Goal: Communication & Community: Answer question/provide support

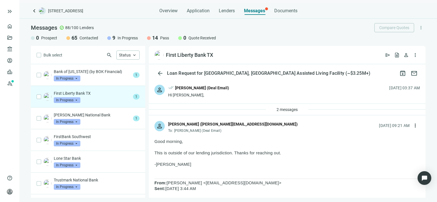
click at [106, 95] on p "First Liberty Bank TX" at bounding box center [92, 94] width 77 height 6
click at [245, 142] on p "Good morning," at bounding box center [286, 142] width 265 height 6
click at [292, 109] on span "2 messages" at bounding box center [286, 109] width 21 height 5
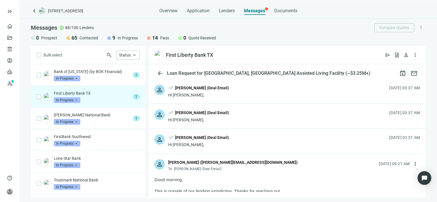
click at [247, 167] on div "person [PERSON_NAME] ([PERSON_NAME][EMAIL_ADDRESS][DOMAIN_NAME]) To: [PERSON_NA…" at bounding box center [287, 163] width 277 height 19
click at [243, 193] on div "arrow_back Loan Request for [GEOGRAPHIC_DATA], [GEOGRAPHIC_DATA] Assisted Livin…" at bounding box center [287, 131] width 277 height 134
click at [105, 96] on p "First Liberty Bank TX" at bounding box center [92, 94] width 77 height 6
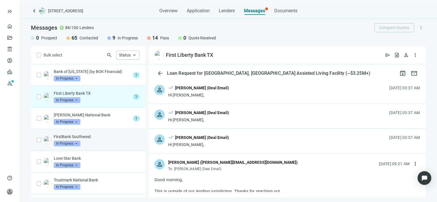
click at [100, 141] on div "FirstBank Southwest In Progress arrow_drop_down" at bounding box center [97, 140] width 86 height 13
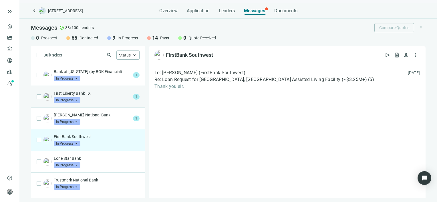
click at [107, 95] on p "First Liberty Bank TX" at bounding box center [92, 94] width 77 height 6
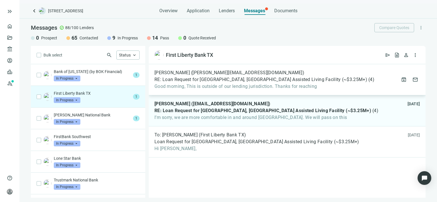
click at [176, 85] on span "Good morning, This is outside of our lending jurisdiction. Thanks for reaching" at bounding box center [264, 87] width 220 height 6
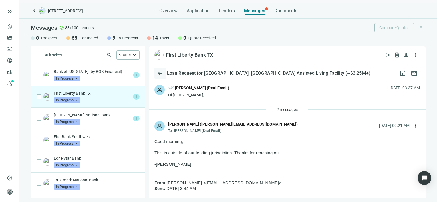
click at [159, 73] on span "arrow_back" at bounding box center [160, 73] width 7 height 7
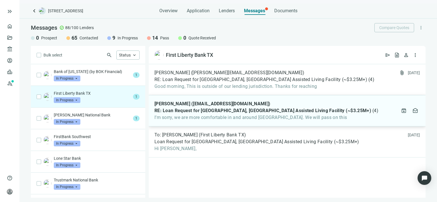
click at [212, 113] on span "RE: Loan Request for [GEOGRAPHIC_DATA], [GEOGRAPHIC_DATA] Assisted Living Facil…" at bounding box center [262, 111] width 217 height 6
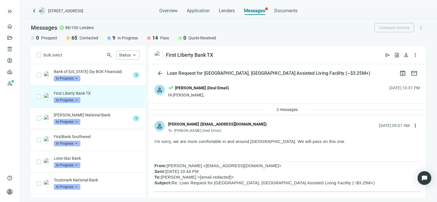
click at [77, 101] on span "In Progress" at bounding box center [67, 100] width 27 height 6
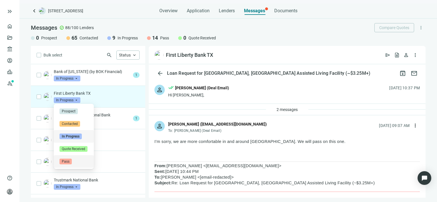
click at [65, 161] on span "Pass" at bounding box center [65, 162] width 12 height 6
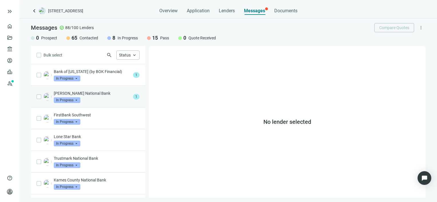
click at [106, 95] on p "[PERSON_NAME] National Bank" at bounding box center [92, 94] width 77 height 6
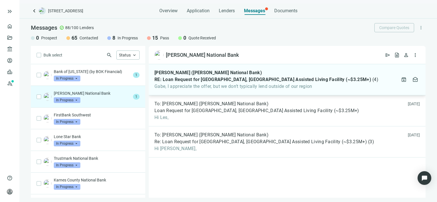
click at [193, 85] on span "Gabe, I appreciate the offer, but we don’t typically lend outside of our region" at bounding box center [266, 87] width 224 height 6
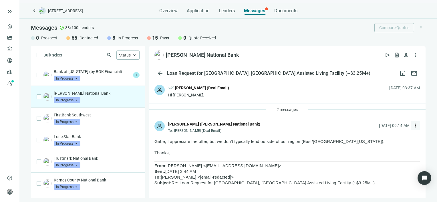
click at [412, 126] on span "more_vert" at bounding box center [415, 126] width 6 height 6
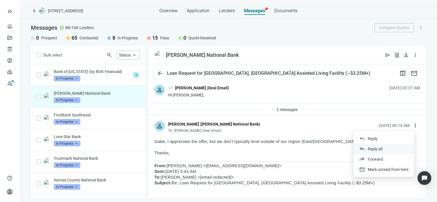
click at [381, 149] on span "Reply all" at bounding box center [375, 149] width 15 height 5
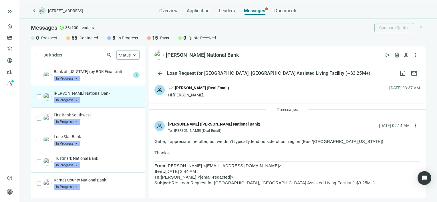
scroll to position [631, 0]
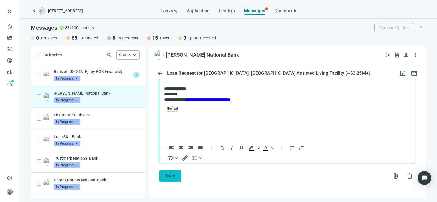
click at [170, 179] on button "Send" at bounding box center [170, 176] width 22 height 11
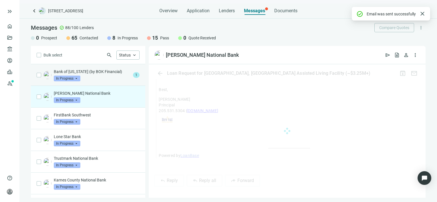
scroll to position [679, 0]
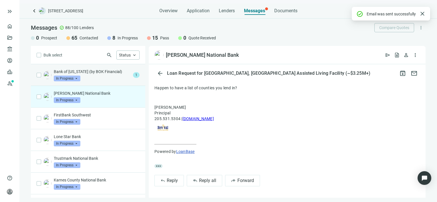
click at [91, 75] on div "Bank of [US_STATE] (by BOK Financial) In Progress arrow_drop_down" at bounding box center [92, 75] width 77 height 13
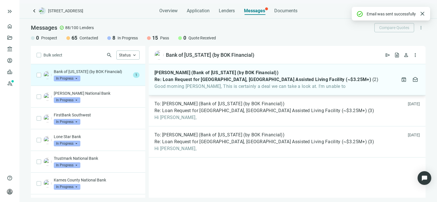
click at [214, 85] on span "Good morning [PERSON_NAME], This is certainly a deal we can take a look at. I'm…" at bounding box center [266, 87] width 224 height 6
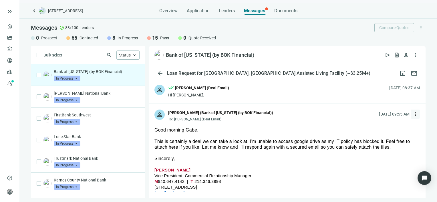
click at [412, 114] on span "more_vert" at bounding box center [415, 114] width 6 height 6
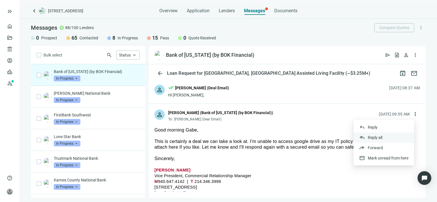
click at [374, 137] on span "Reply all" at bounding box center [375, 137] width 15 height 5
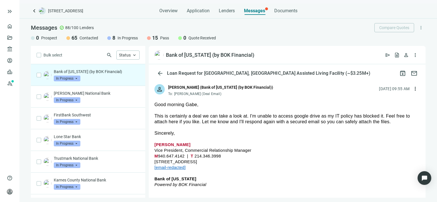
scroll to position [23, 0]
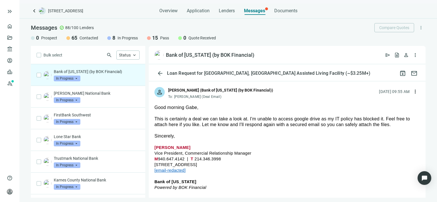
click at [67, 71] on p "Bank of [US_STATE] (by BOK Financial)" at bounding box center [97, 72] width 86 height 6
click at [257, 55] on span "open_in_new" at bounding box center [260, 55] width 6 height 6
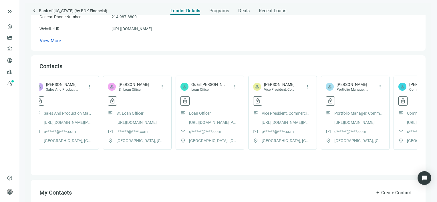
scroll to position [0, 304]
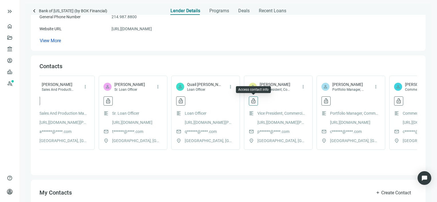
click at [254, 101] on span "lock_open" at bounding box center [253, 101] width 6 height 6
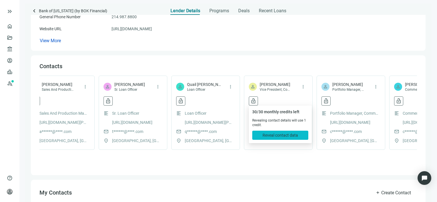
click at [290, 133] on span "Reveal contact data" at bounding box center [279, 135] width 35 height 5
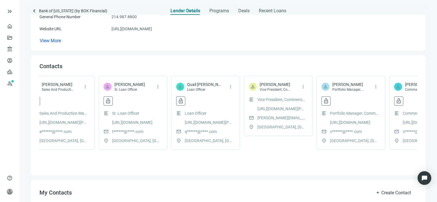
click at [270, 119] on span "phillip.turner@bankoftexas.com" at bounding box center [281, 118] width 49 height 6
click at [269, 118] on span "phillip.turner@bankoftexas.com" at bounding box center [281, 118] width 49 height 6
click at [293, 118] on span "phillip.turner@bankoftexas.com" at bounding box center [281, 118] width 49 height 6
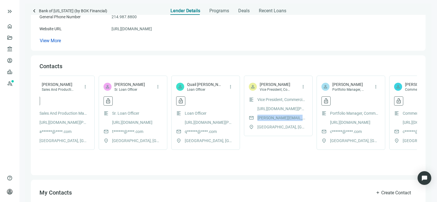
click at [293, 118] on span "phillip.turner@bankoftexas.com" at bounding box center [281, 118] width 49 height 6
copy span "phillip.turner@bankoftexas.com"
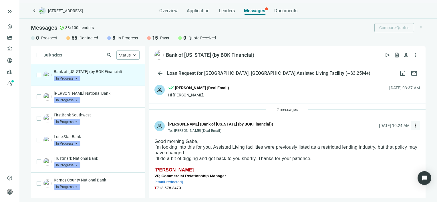
click at [412, 126] on span "more_vert" at bounding box center [415, 126] width 6 height 6
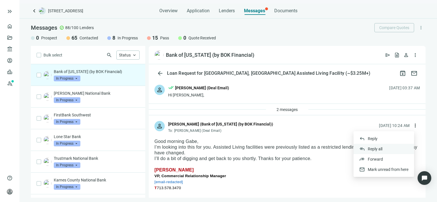
click at [372, 148] on span "Reply all" at bounding box center [375, 149] width 15 height 5
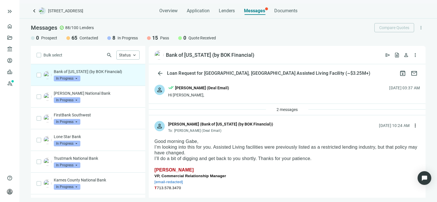
scroll to position [711, 0]
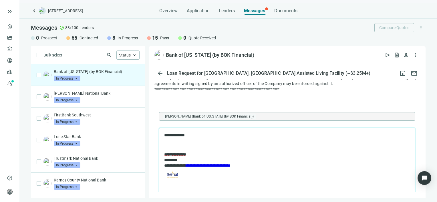
click at [148, 162] on div "Bulk select search Status keyboard_arrow_up Bank of Texas (by BOK Financial) In…" at bounding box center [227, 122] width 417 height 152
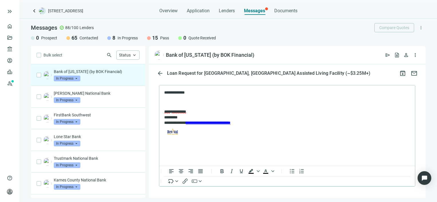
scroll to position [778, 0]
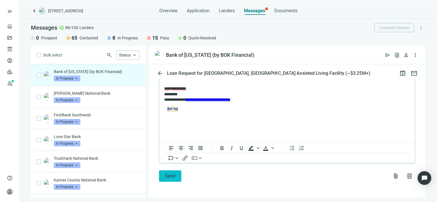
click at [173, 176] on span "Send" at bounding box center [170, 175] width 10 height 5
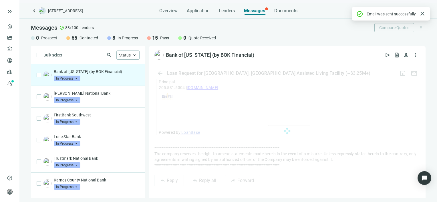
scroll to position [759, 0]
